Goal: Task Accomplishment & Management: Manage account settings

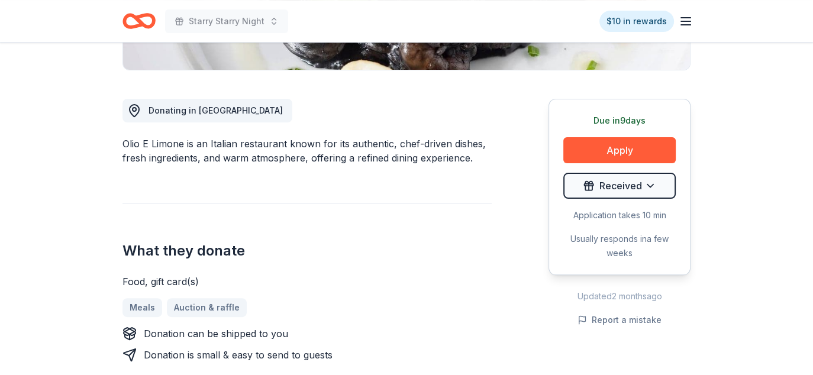
scroll to position [296, 0]
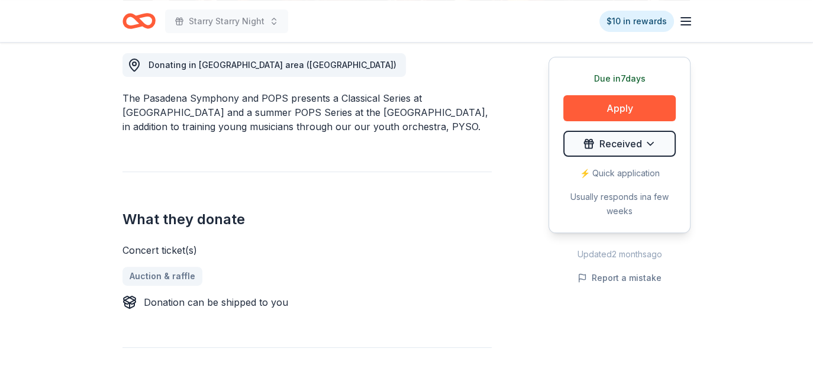
scroll to position [355, 0]
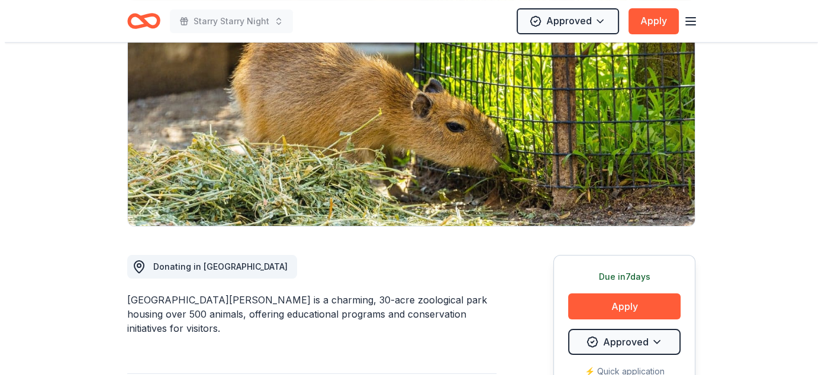
scroll to position [355, 0]
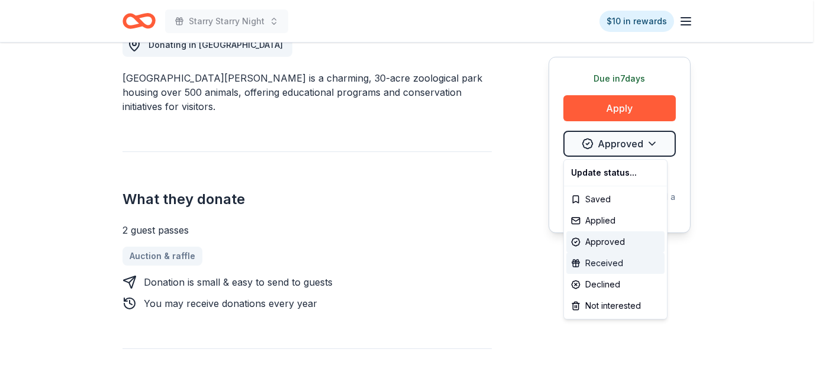
click at [597, 260] on div "Received" at bounding box center [615, 263] width 98 height 21
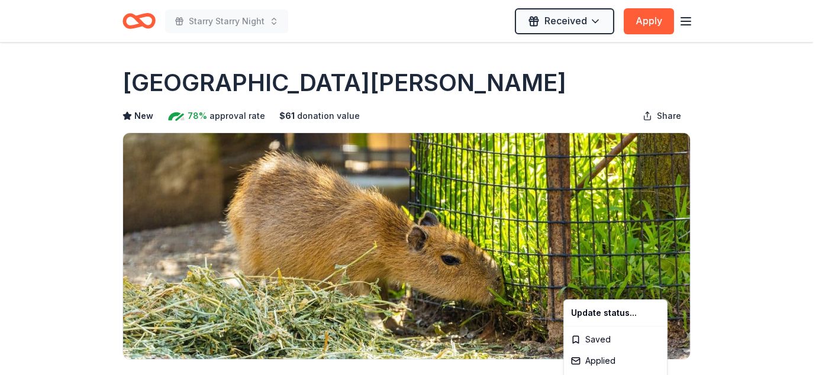
scroll to position [0, 0]
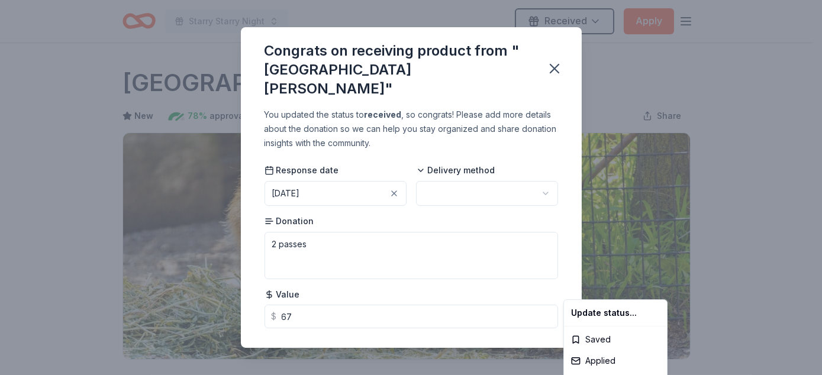
click at [444, 173] on html "Starry Starry Night Received Apply Due in 7 days Share Santa Barbara Zoo New 78…" at bounding box center [411, 187] width 822 height 375
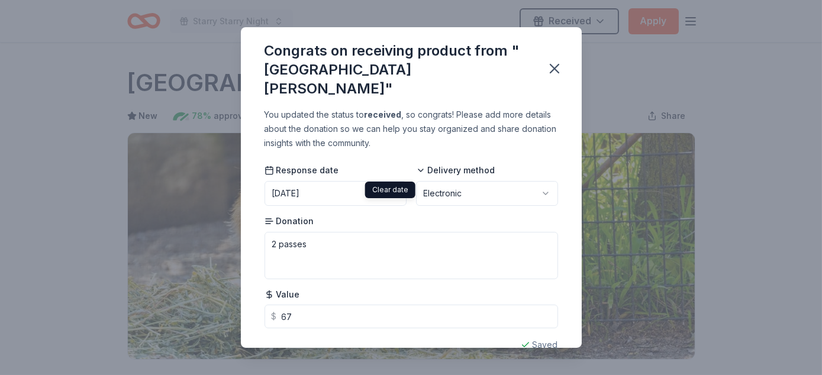
click at [394, 187] on div "button" at bounding box center [394, 193] width 12 height 12
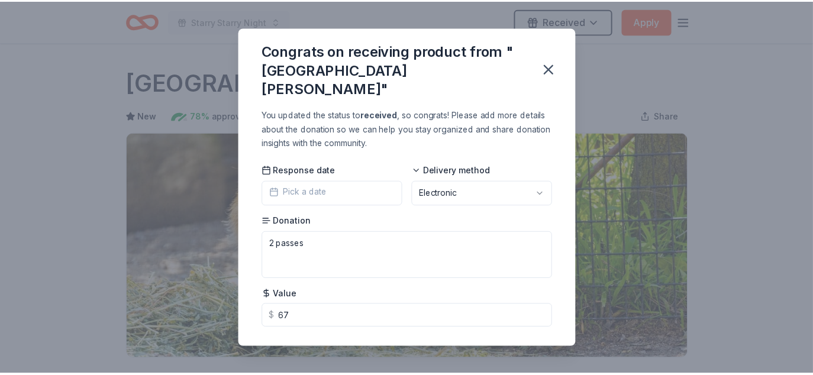
scroll to position [4, 0]
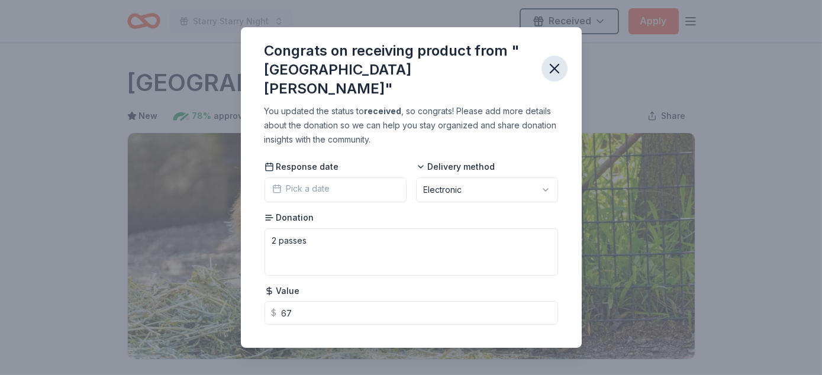
click at [557, 61] on icon "button" at bounding box center [554, 68] width 17 height 17
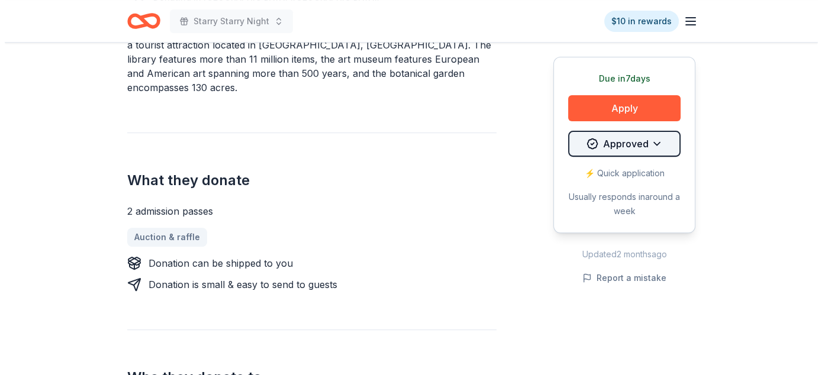
scroll to position [414, 0]
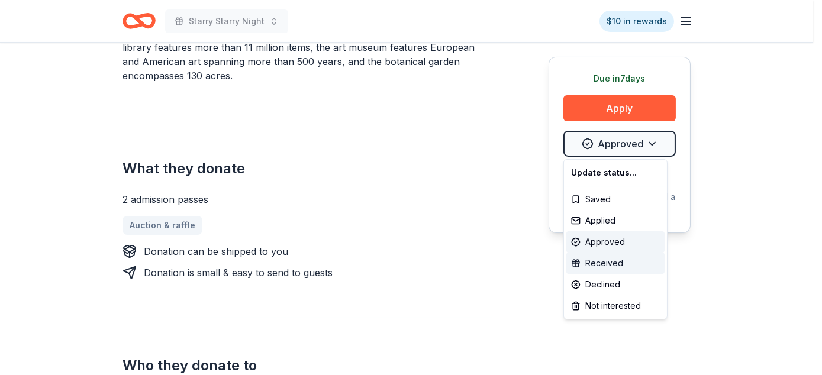
click at [614, 259] on div "Received" at bounding box center [615, 263] width 98 height 21
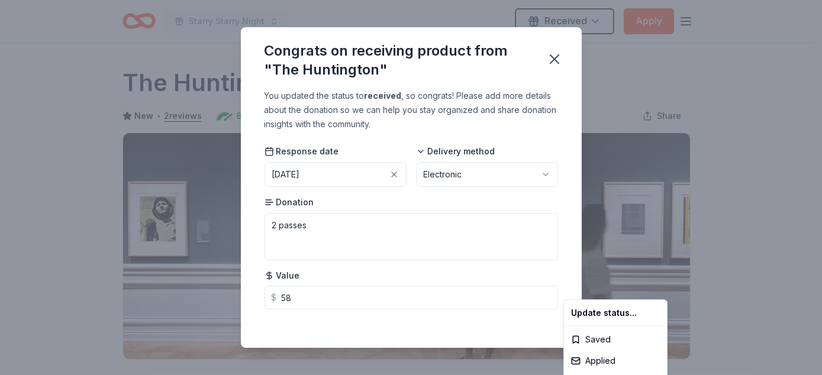
scroll to position [0, 0]
click at [390, 172] on html "Starry Starry Night Received Apply Due in 7 days Share The Huntington New • 2 r…" at bounding box center [411, 187] width 822 height 375
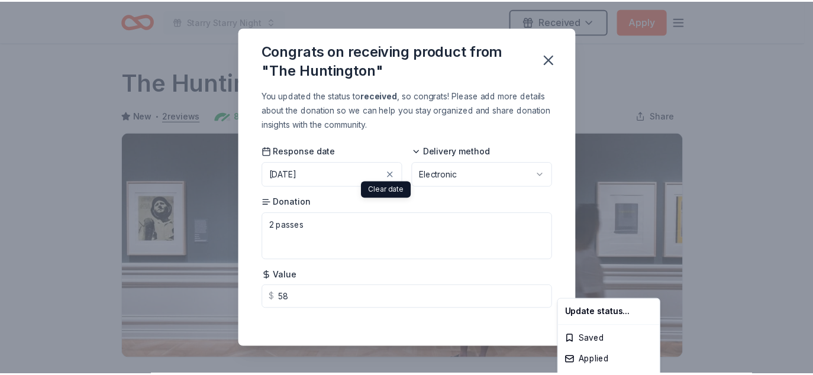
scroll to position [287, 0]
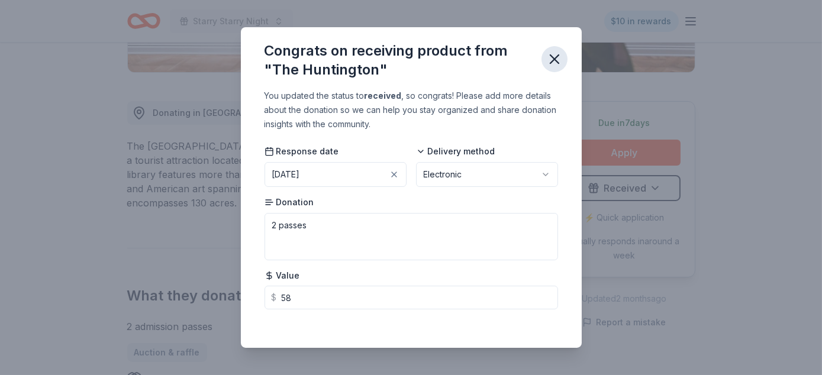
click at [558, 51] on icon "button" at bounding box center [554, 59] width 17 height 17
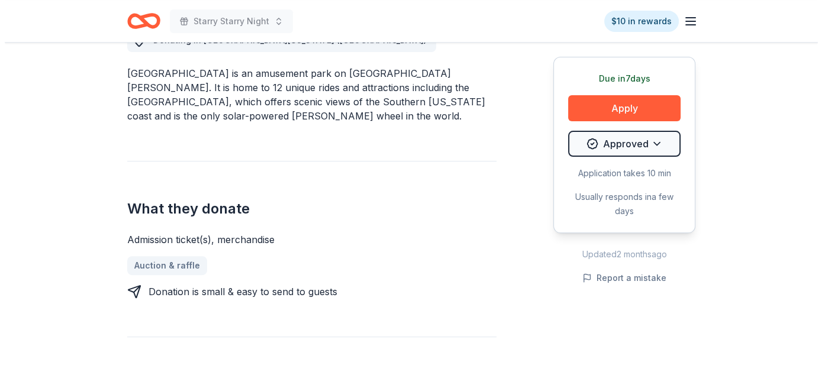
scroll to position [414, 0]
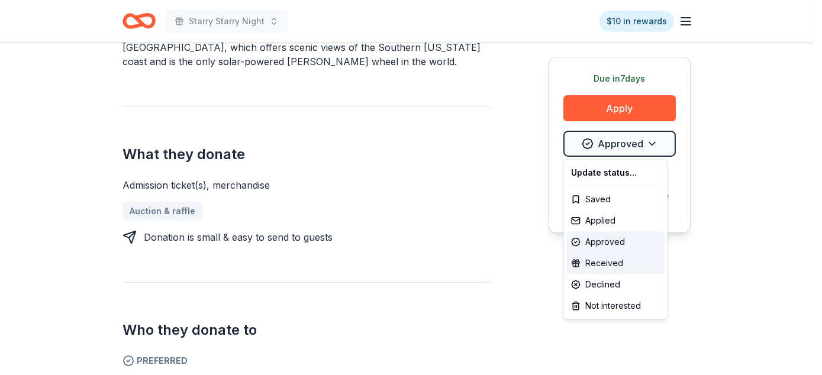
click at [608, 257] on div "Received" at bounding box center [615, 263] width 98 height 21
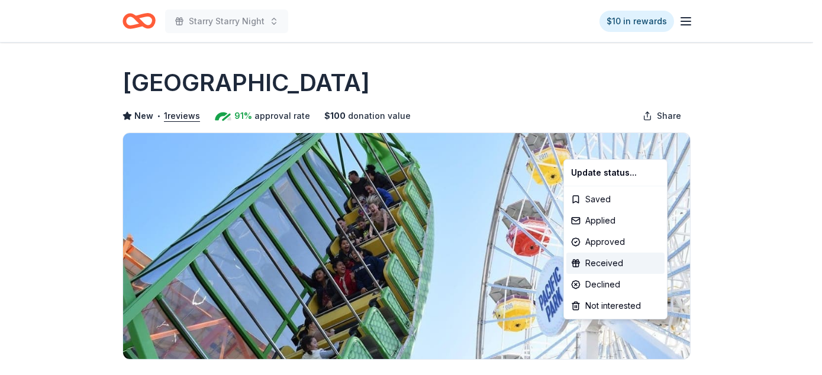
scroll to position [0, 0]
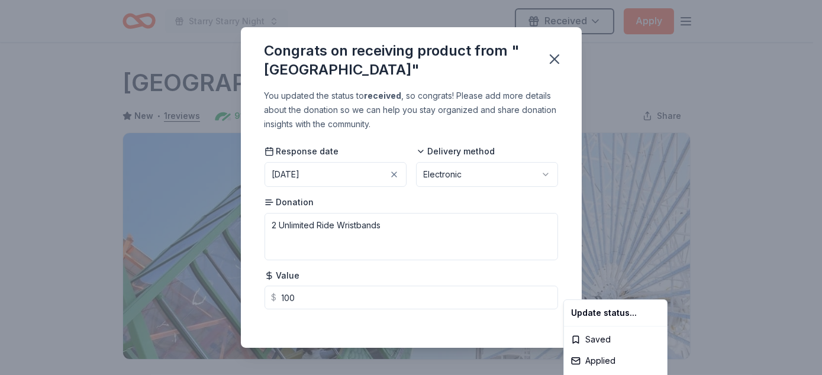
click at [386, 174] on html "Starry Starry Night Received Apply Due [DATE] [GEOGRAPHIC_DATA] New • 1 reviews…" at bounding box center [411, 187] width 822 height 375
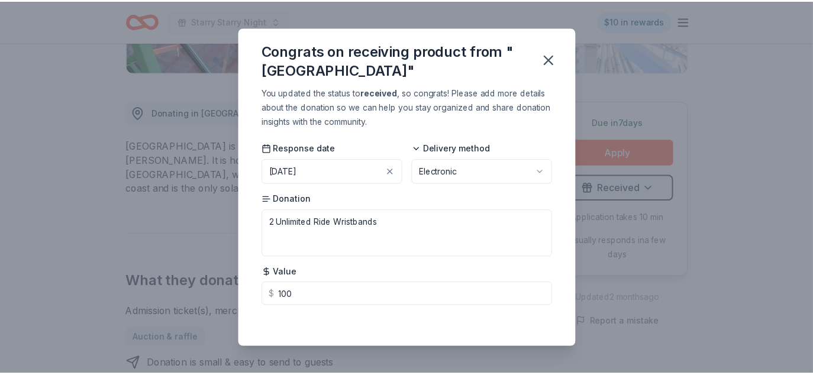
scroll to position [4, 0]
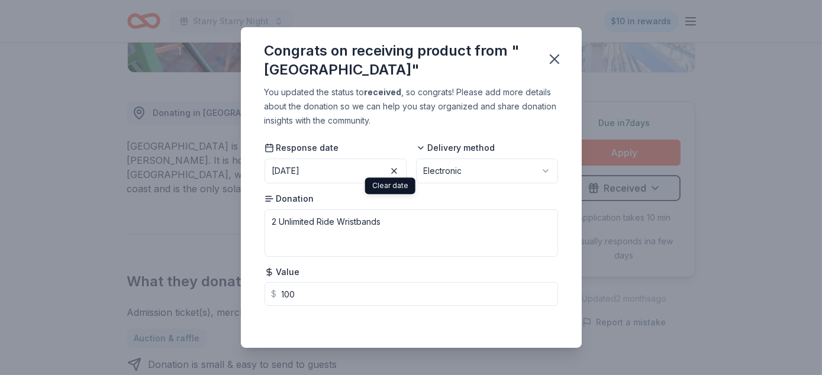
click at [393, 171] on icon "button" at bounding box center [393, 170] width 9 height 9
click at [554, 56] on icon "button" at bounding box center [554, 59] width 17 height 17
